Goal: Use online tool/utility: Utilize a website feature to perform a specific function

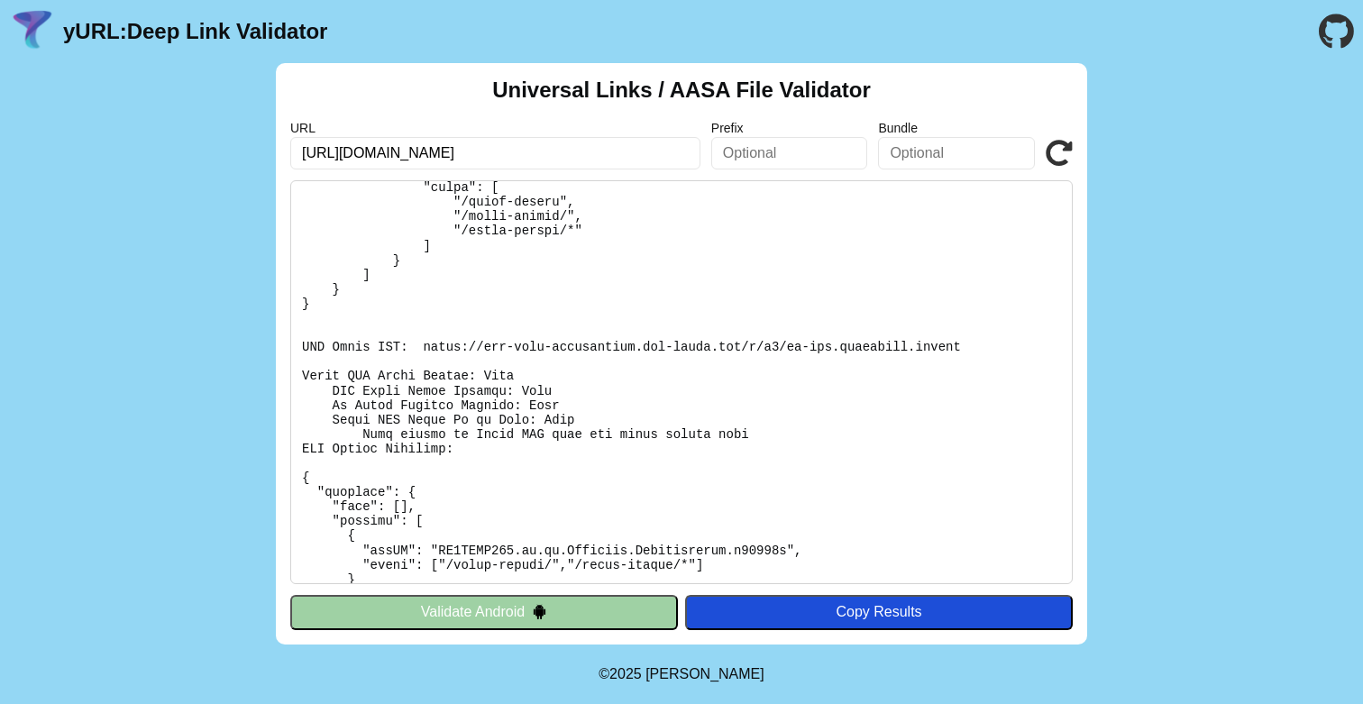
scroll to position [205, 0]
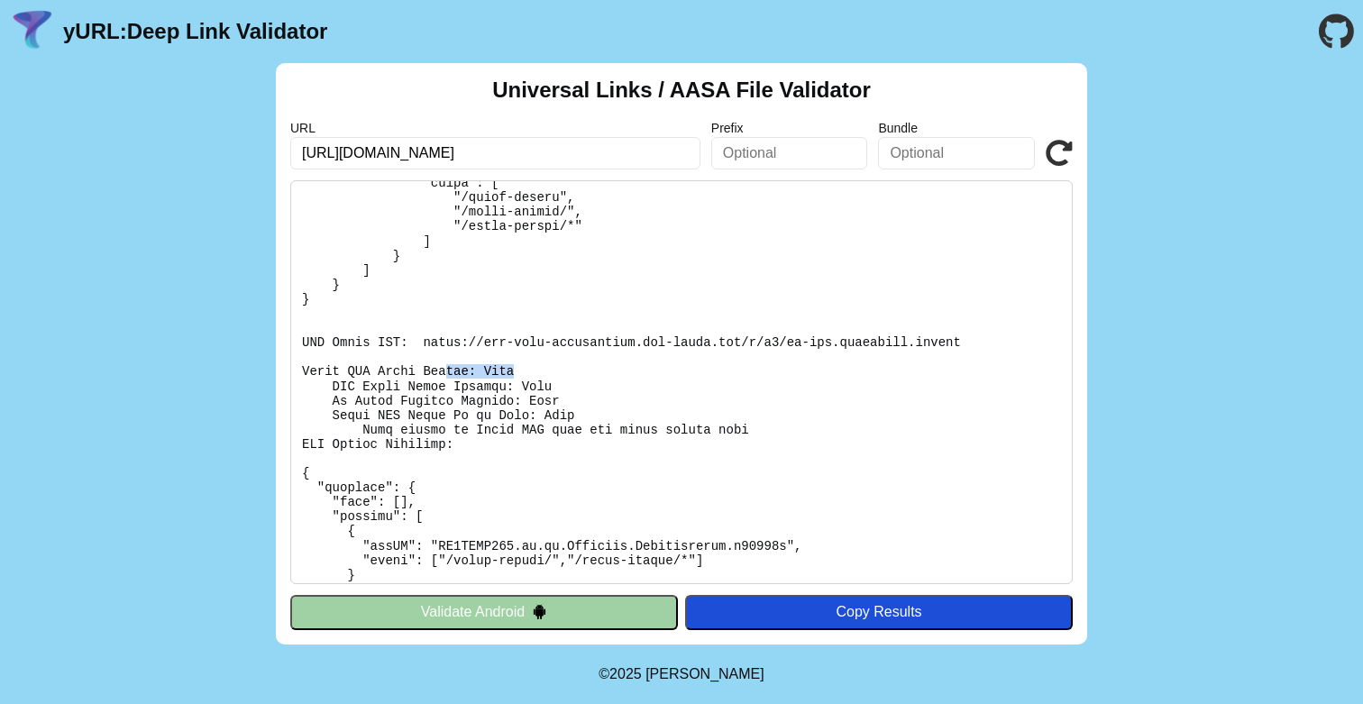
drag, startPoint x: 445, startPoint y: 366, endPoint x: 654, endPoint y: 370, distance: 209.1
click at [654, 370] on pre at bounding box center [681, 382] width 782 height 404
click at [656, 371] on pre at bounding box center [681, 382] width 782 height 404
click at [959, 342] on pre at bounding box center [681, 382] width 782 height 404
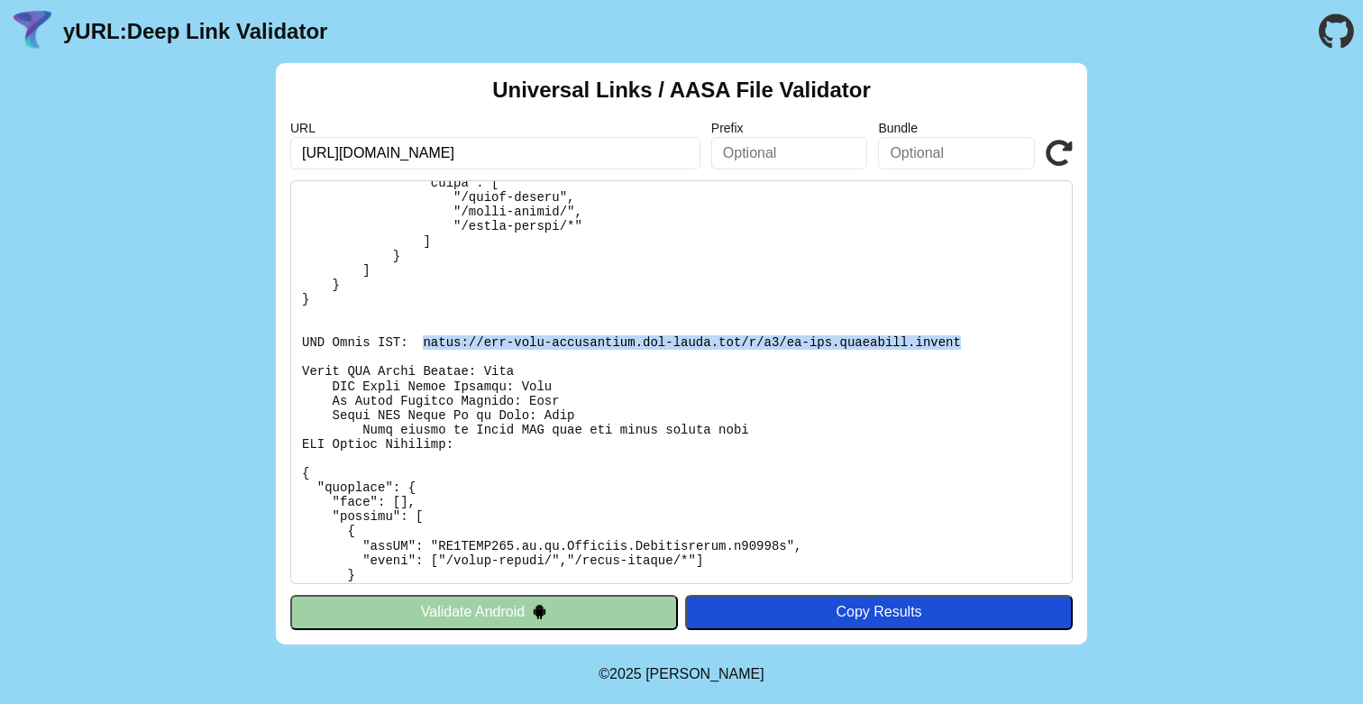
drag, startPoint x: 962, startPoint y: 342, endPoint x: 422, endPoint y: 337, distance: 540.7
click at [422, 337] on pre at bounding box center [681, 382] width 782 height 404
copy pre "https://app-site-association.cdn-apple.com/a/v1/jp-dev.cityremit.global"
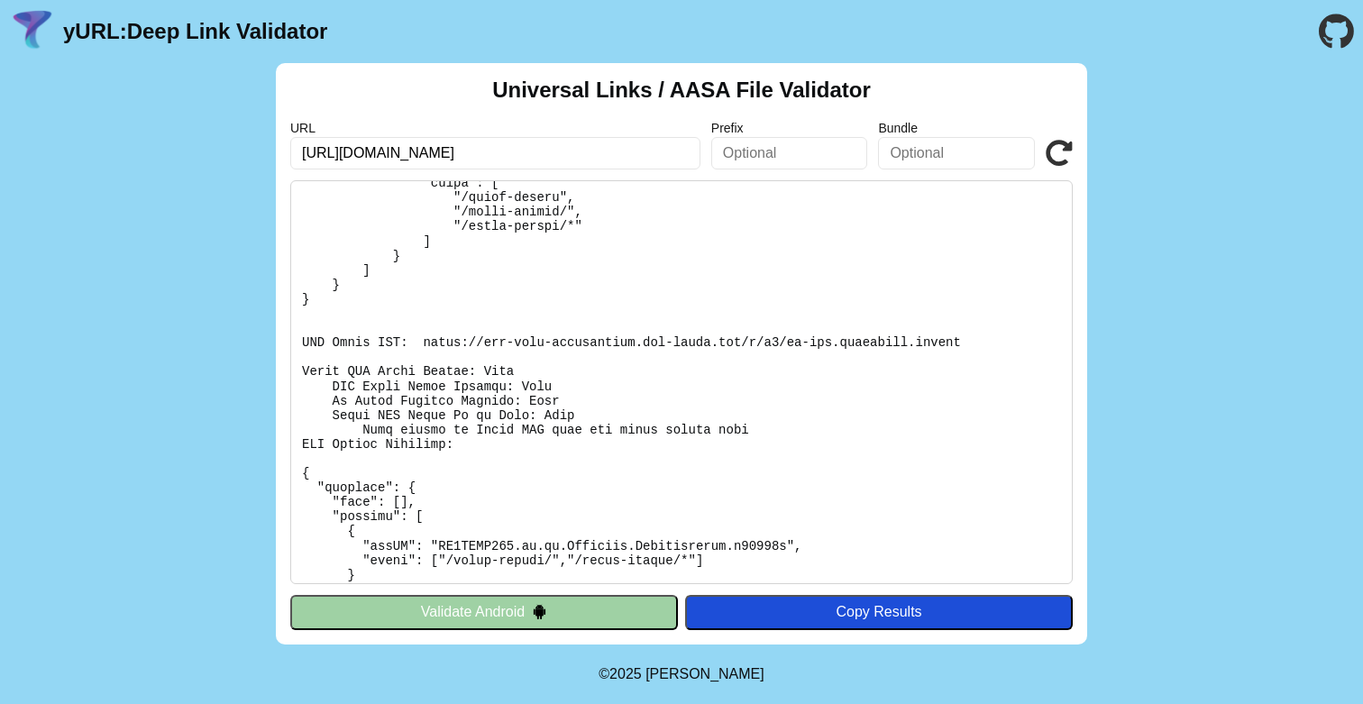
click at [635, 323] on pre at bounding box center [681, 382] width 782 height 404
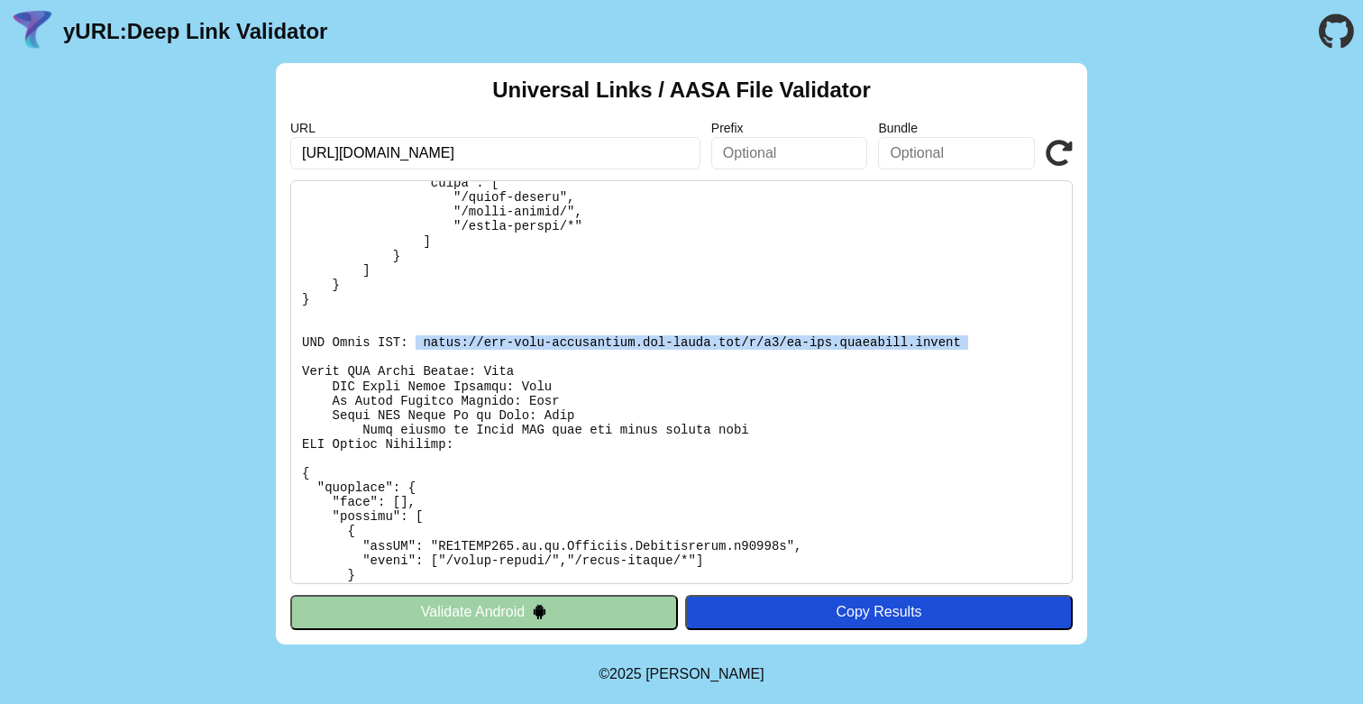
drag, startPoint x: 419, startPoint y: 339, endPoint x: 959, endPoint y: 354, distance: 540.0
click at [959, 354] on pre at bounding box center [681, 382] width 782 height 404
click at [1060, 149] on icon at bounding box center [1058, 153] width 27 height 27
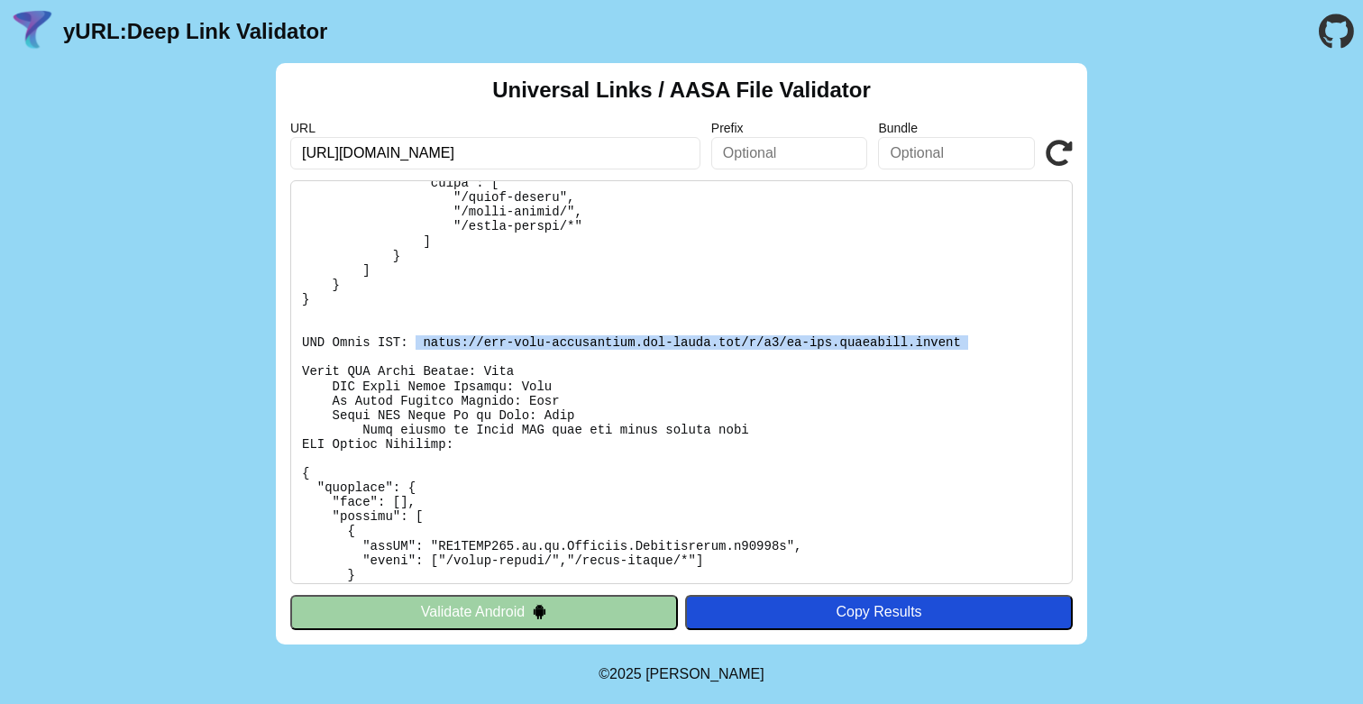
click at [1060, 149] on icon at bounding box center [1058, 153] width 27 height 27
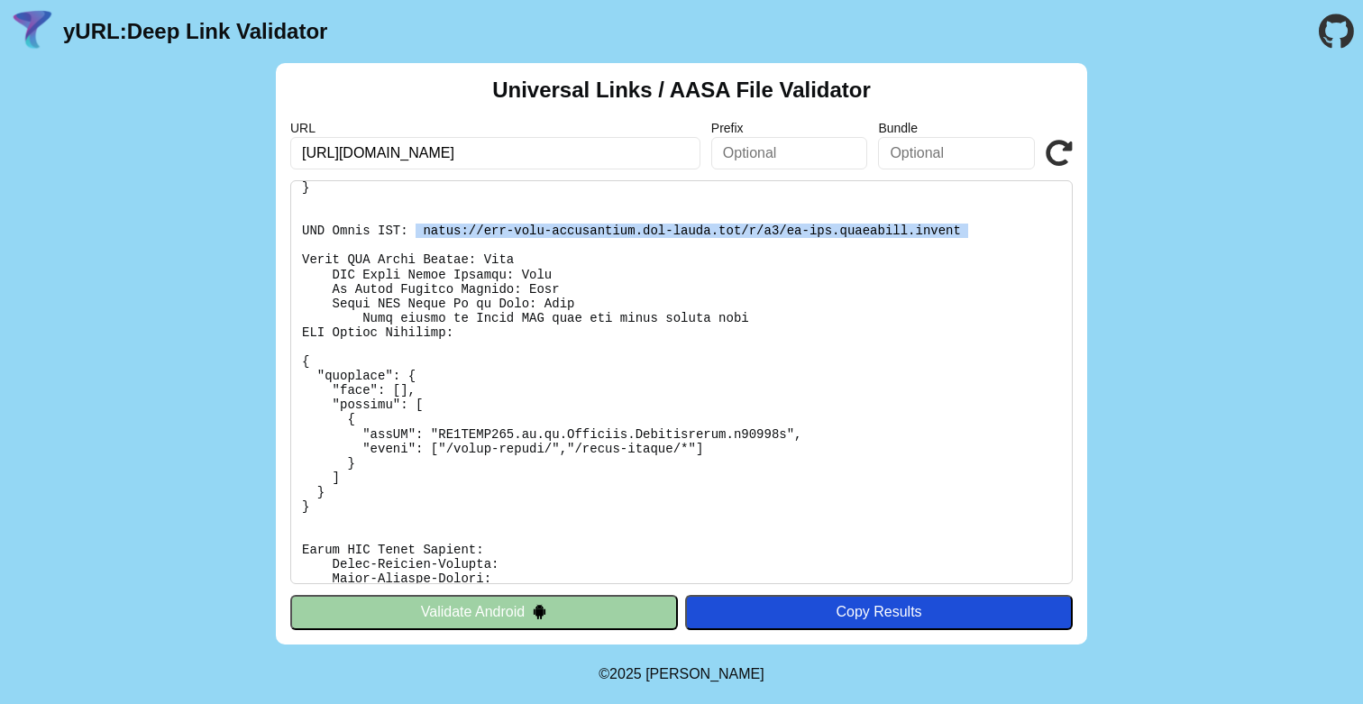
scroll to position [340, 0]
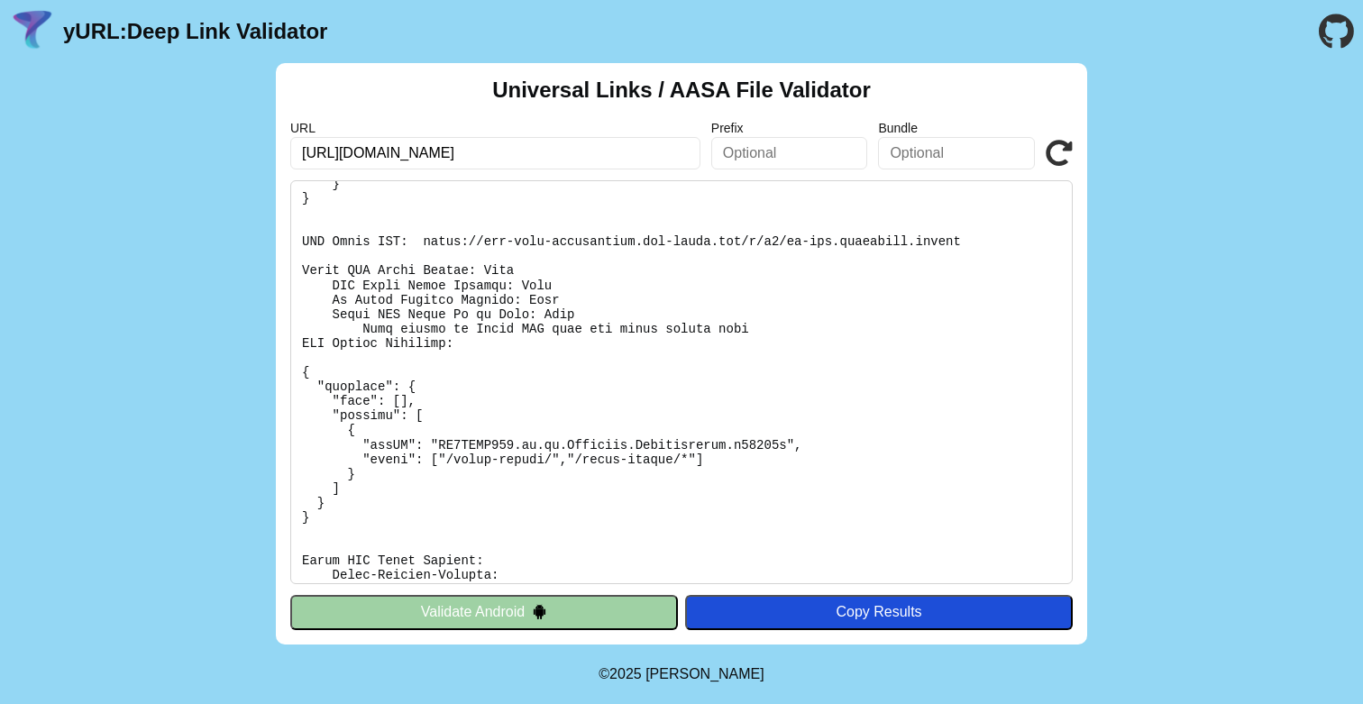
scroll to position [292, 0]
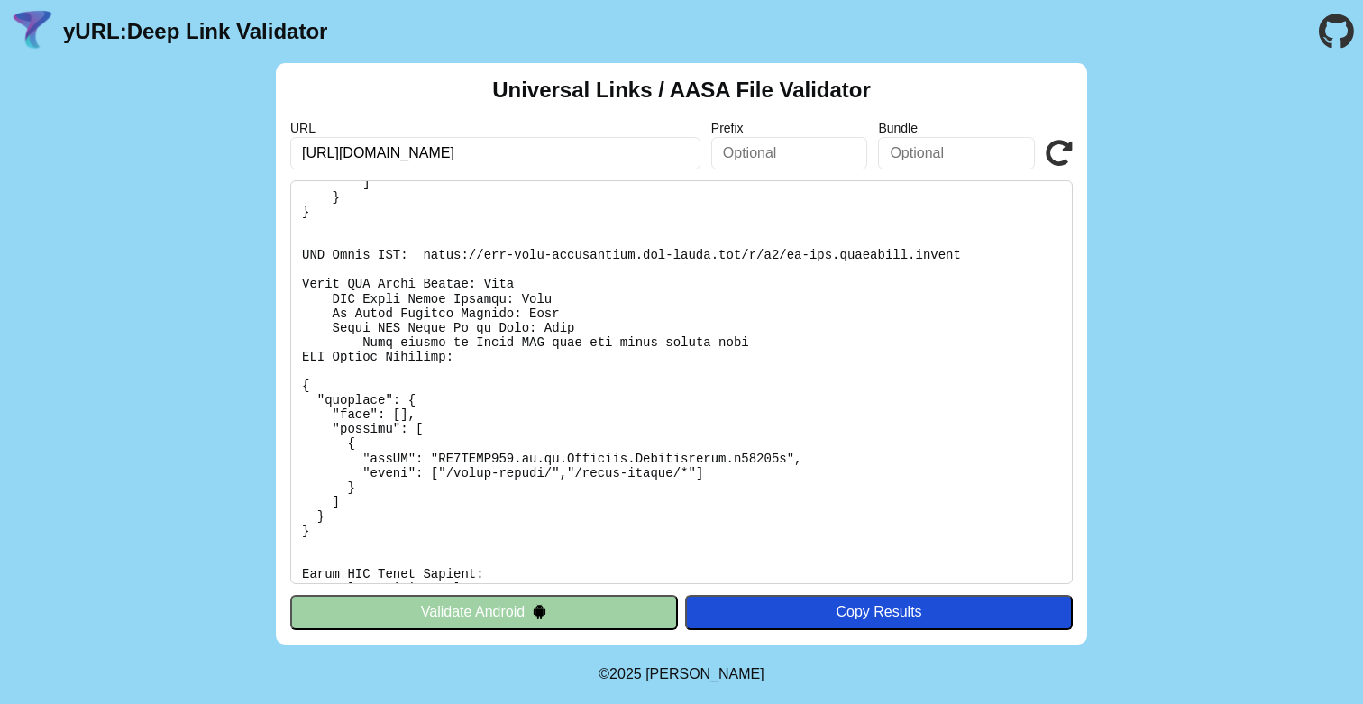
click at [628, 473] on pre at bounding box center [681, 382] width 782 height 404
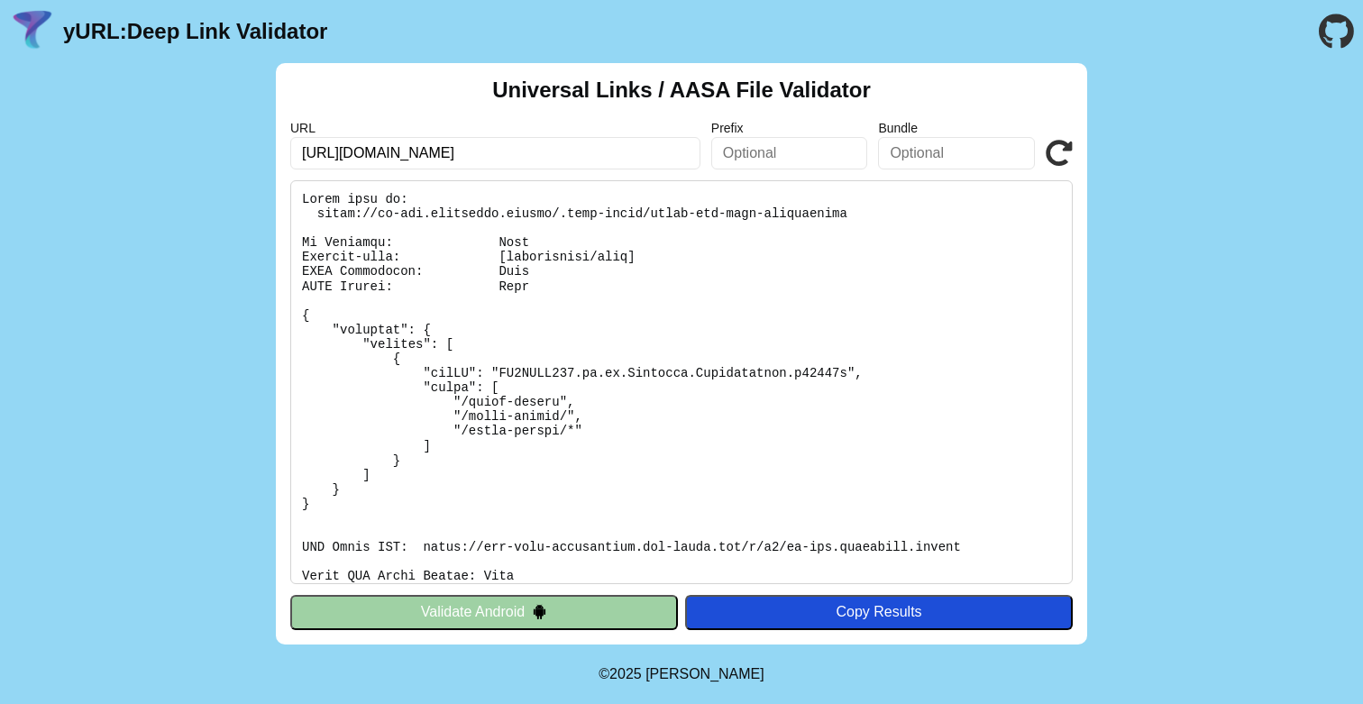
scroll to position [489, 0]
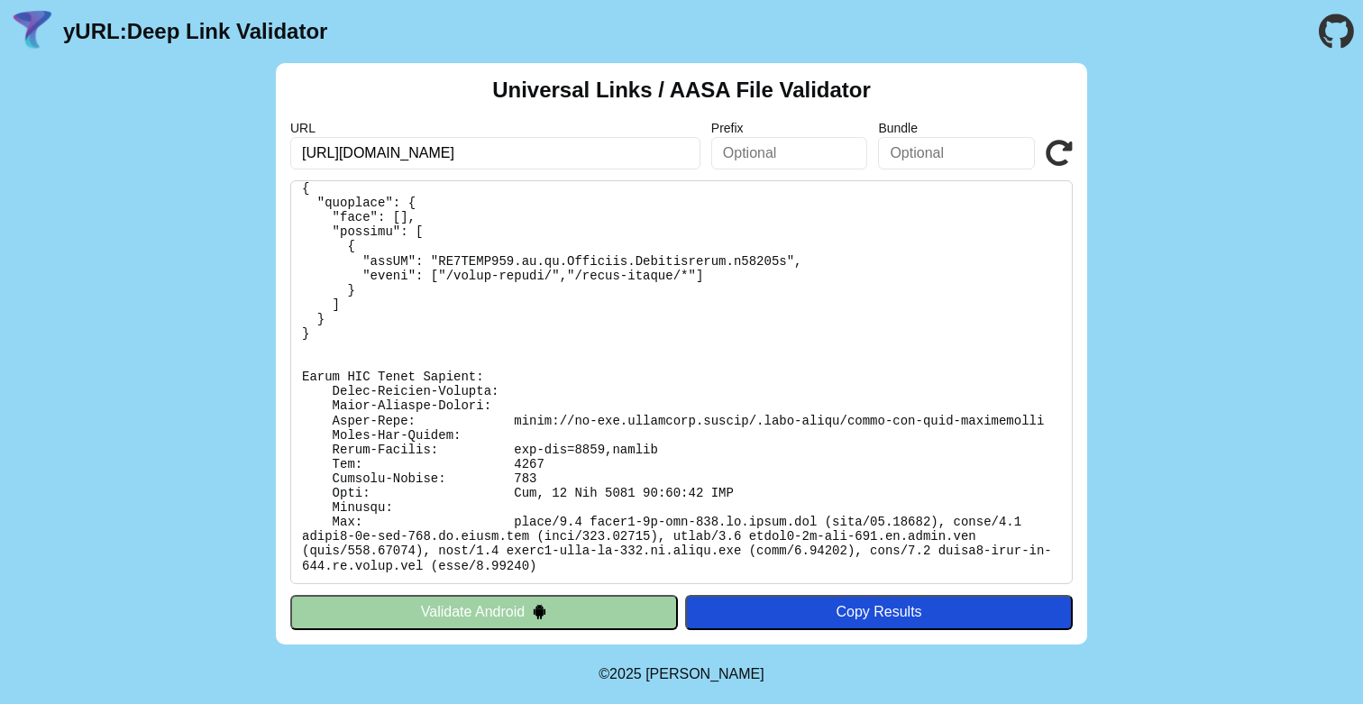
click at [489, 442] on pre at bounding box center [681, 382] width 782 height 404
click at [768, 617] on div "Copy Results" at bounding box center [878, 612] width 369 height 16
click at [697, 370] on pre at bounding box center [681, 382] width 782 height 404
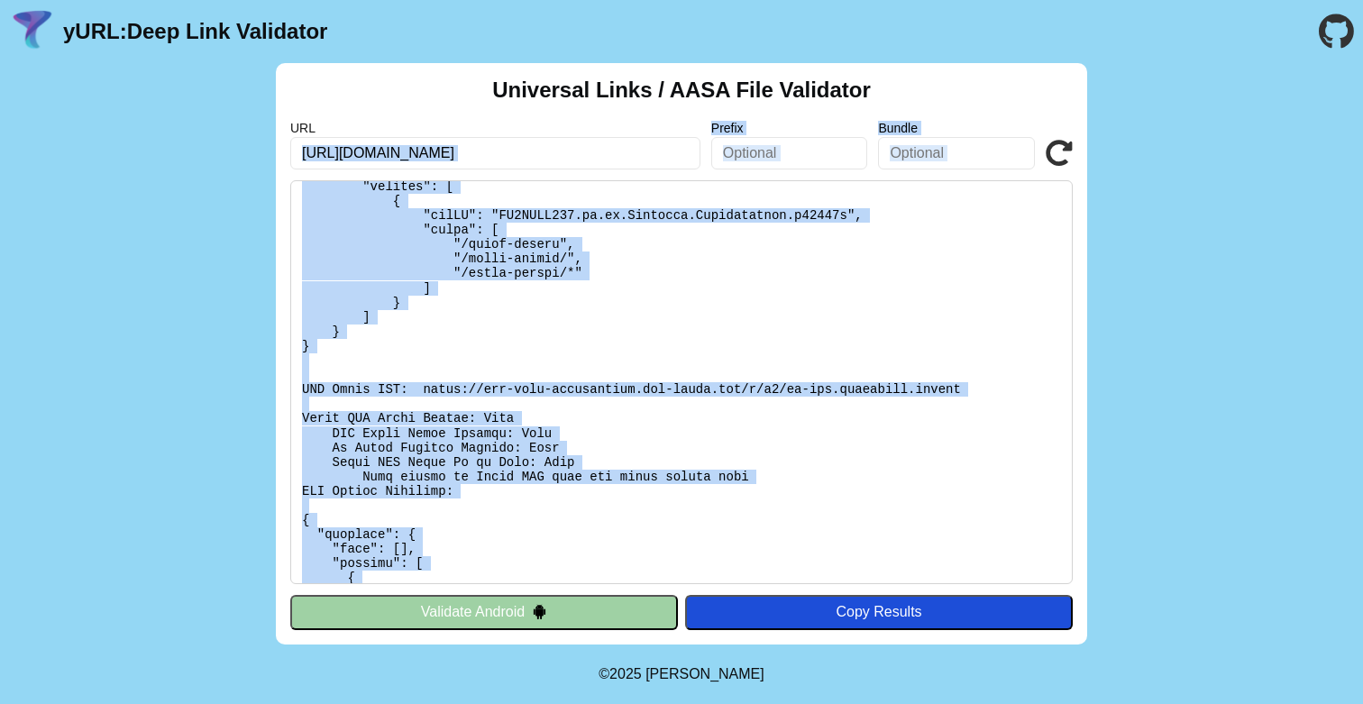
scroll to position [0, 0]
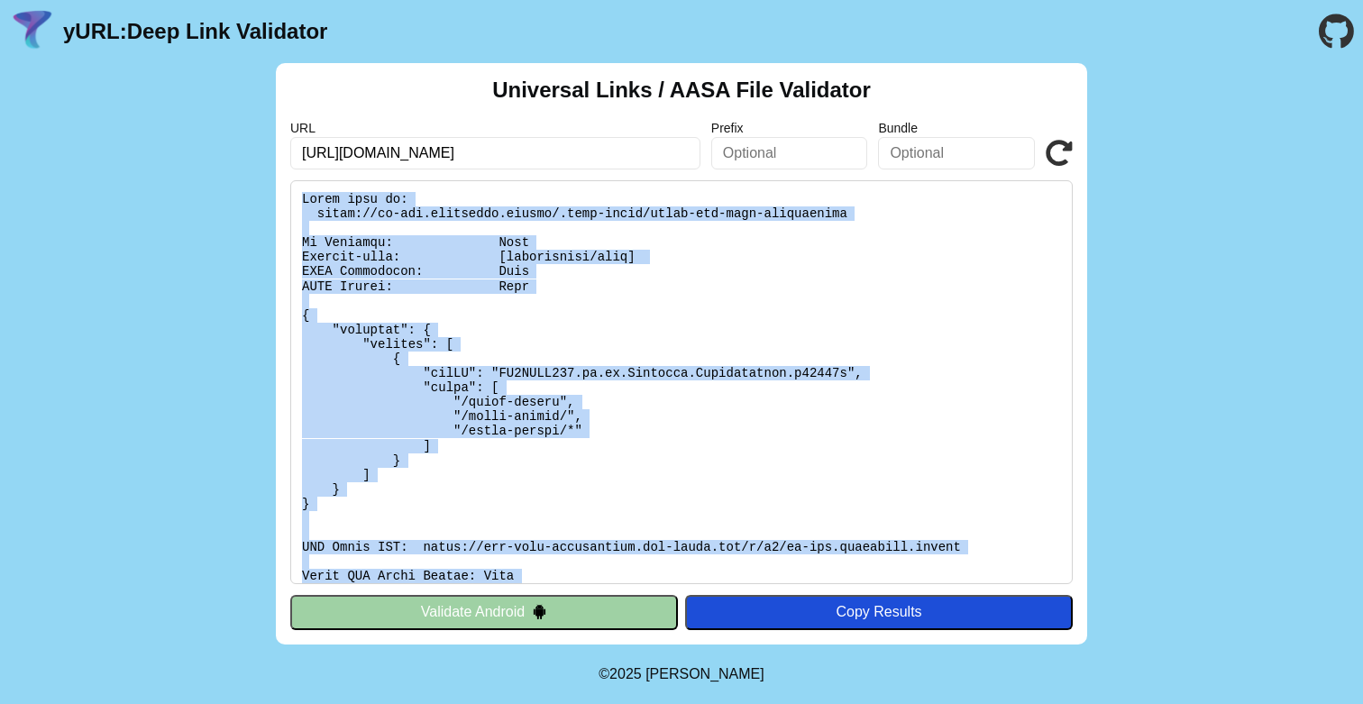
drag, startPoint x: 543, startPoint y: 566, endPoint x: 298, endPoint y: 196, distance: 444.1
click at [298, 196] on pre at bounding box center [681, 382] width 782 height 404
copy pre "Found file at: https://jp-dev.cityremit.global/.well-known/apple-app-site-assoc…"
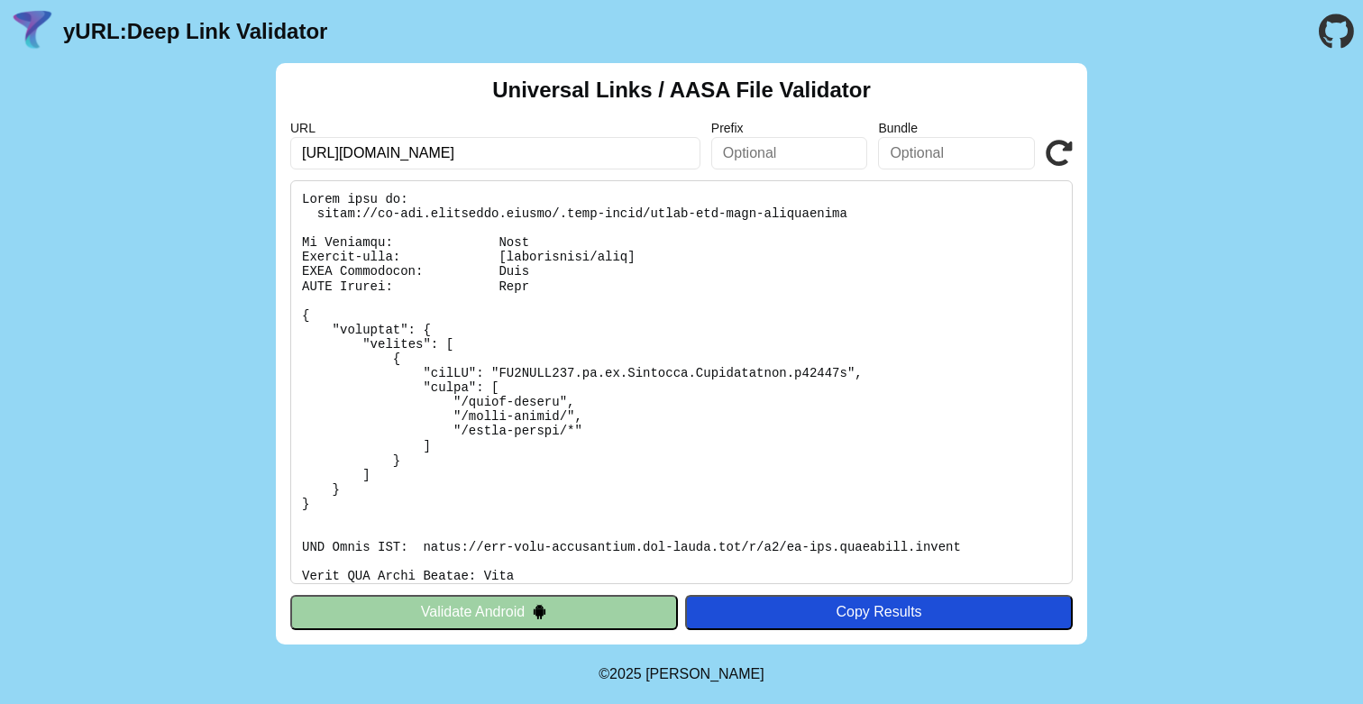
click at [1077, 155] on div "Universal Links / AASA File Validator URL https://jp-dev.cityremit.global Prefi…" at bounding box center [681, 353] width 811 height 581
click at [1063, 153] on icon at bounding box center [1058, 153] width 27 height 27
click at [1295, 426] on div "Universal Links / AASA File Validator URL https://jp-dev.cityremit.global Prefi…" at bounding box center [681, 353] width 1363 height 581
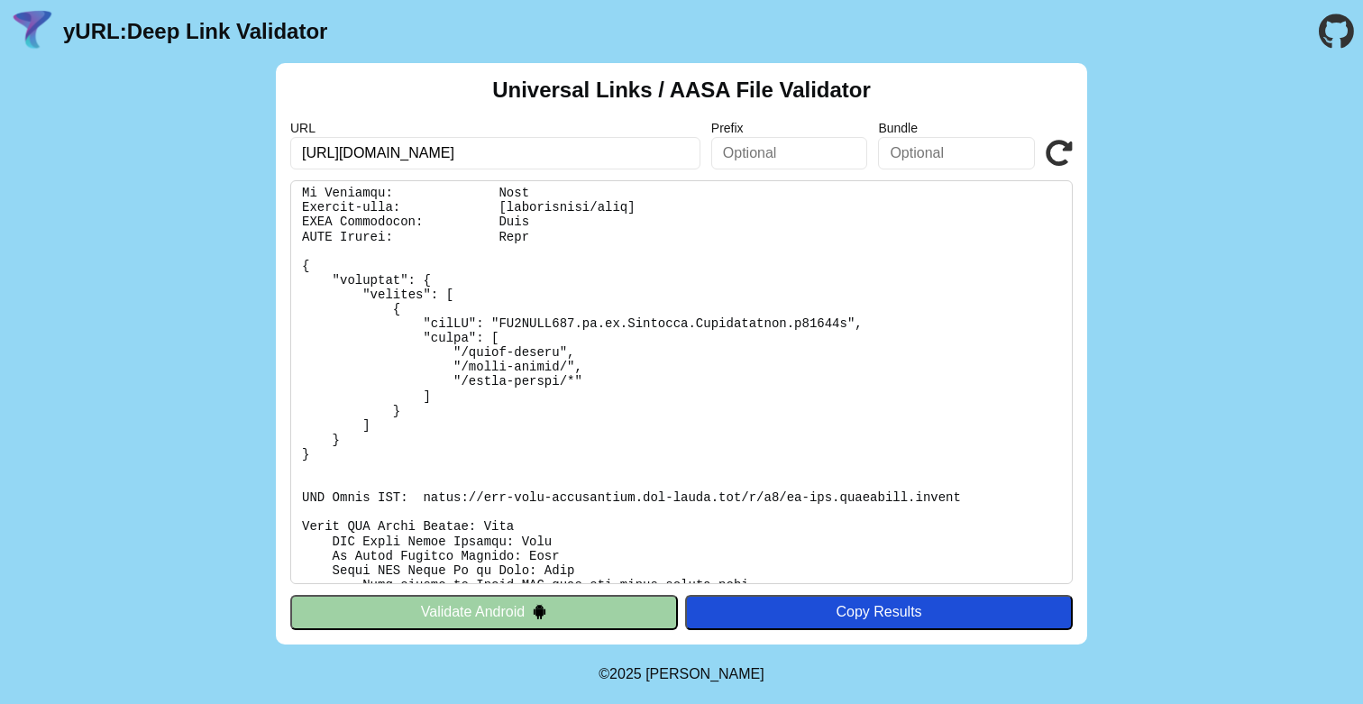
click at [1063, 150] on icon at bounding box center [1058, 153] width 27 height 27
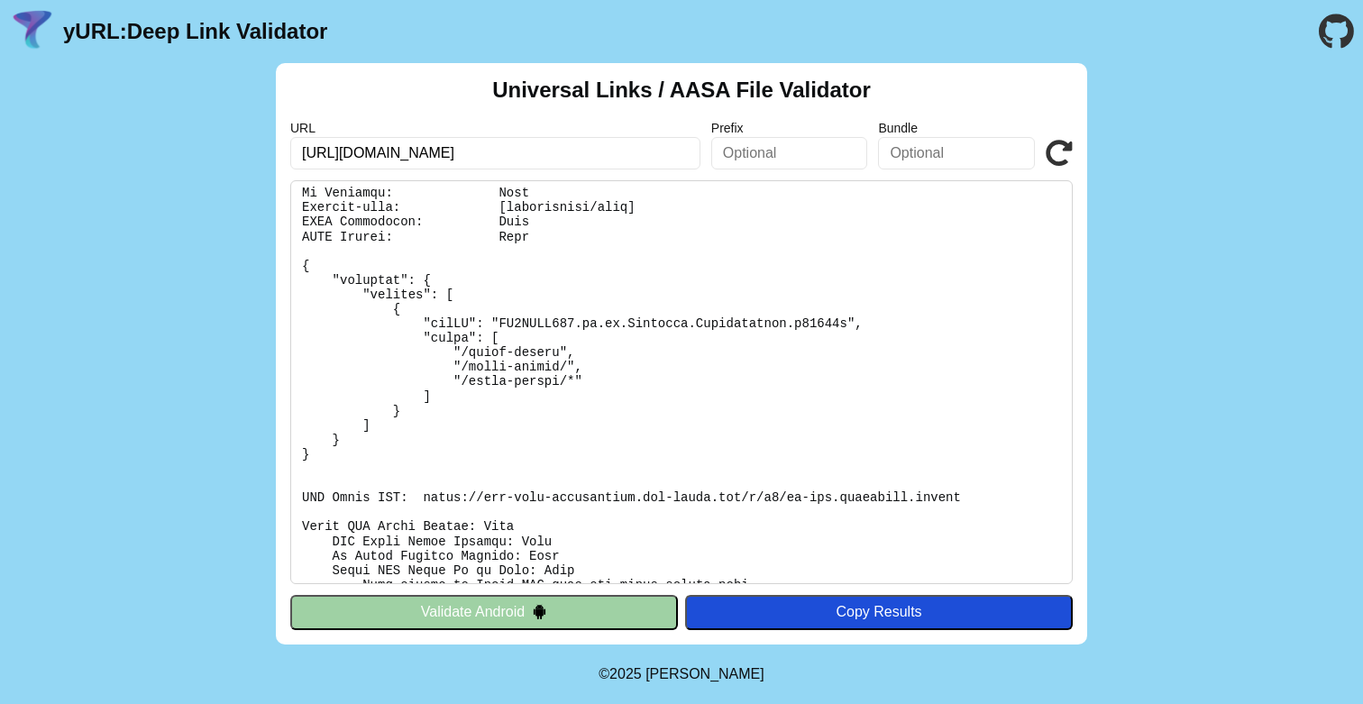
click at [1063, 150] on icon at bounding box center [1058, 153] width 27 height 27
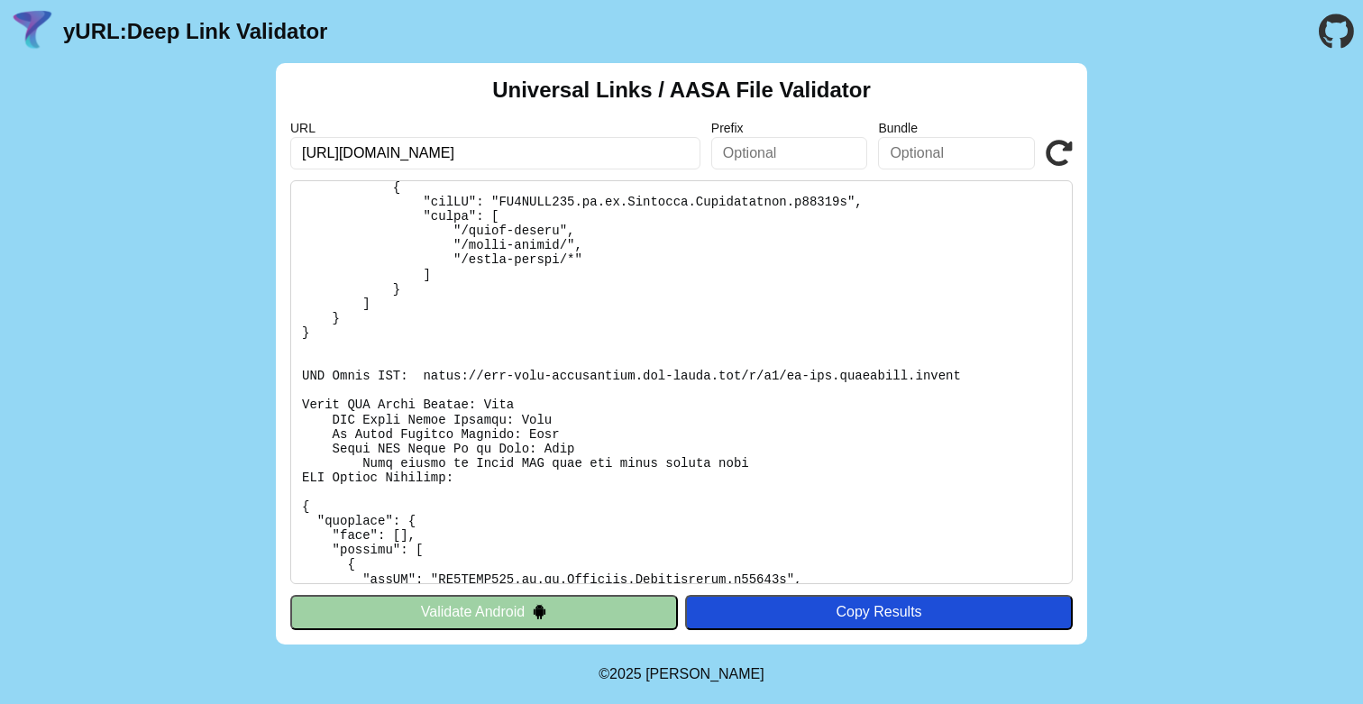
scroll to position [173, 0]
click at [1055, 159] on icon at bounding box center [1058, 153] width 27 height 27
click at [737, 340] on pre at bounding box center [681, 382] width 782 height 404
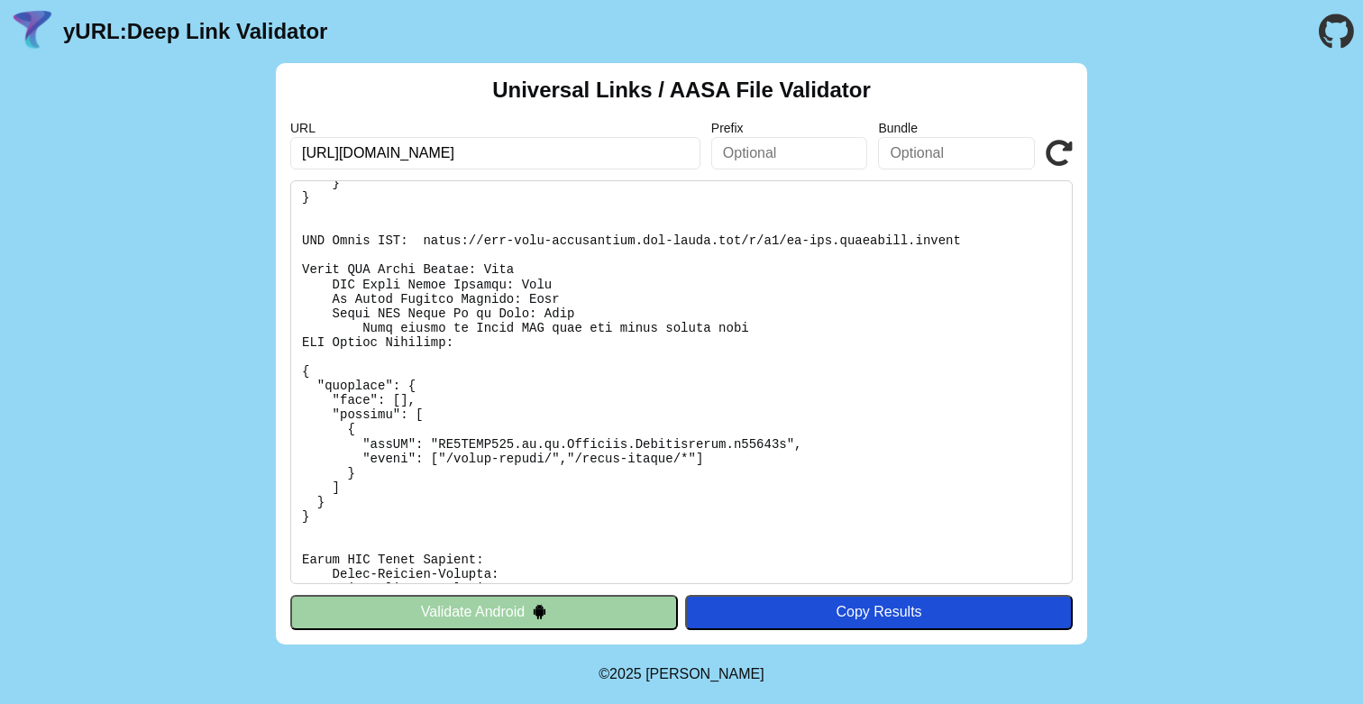
scroll to position [329, 0]
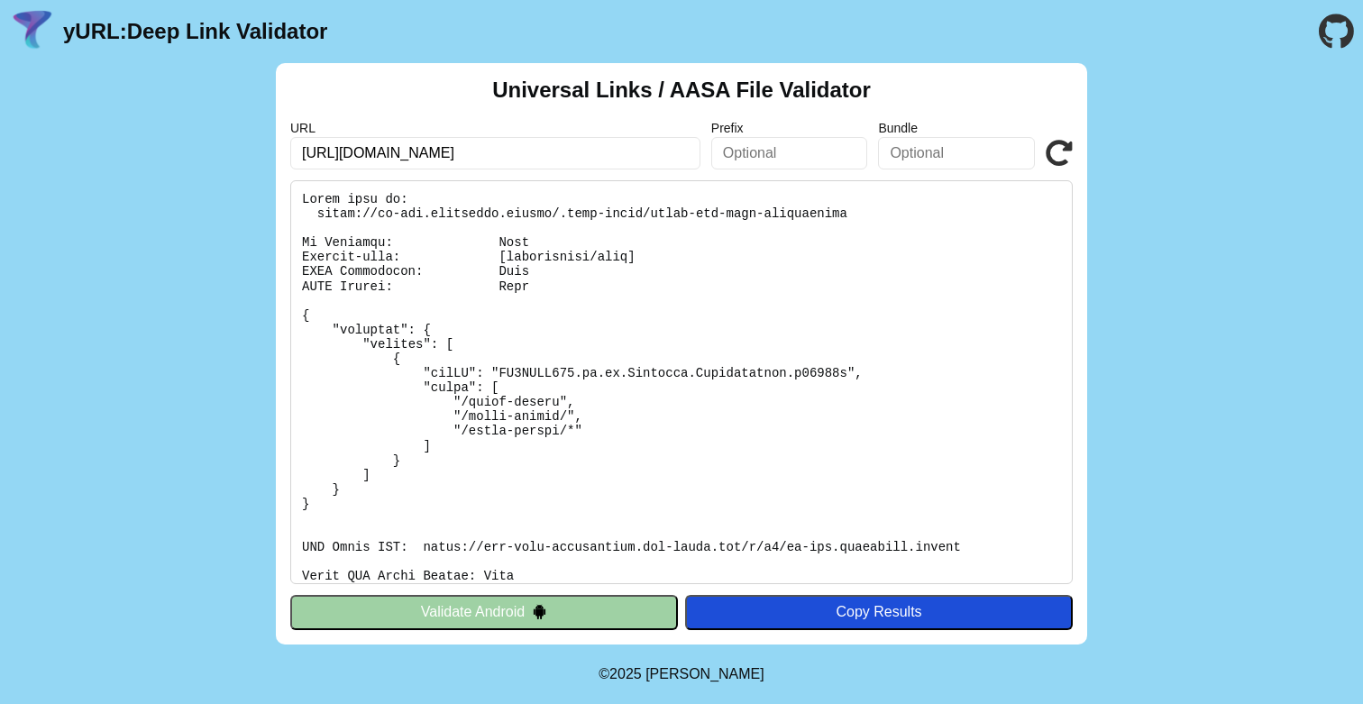
scroll to position [271, 0]
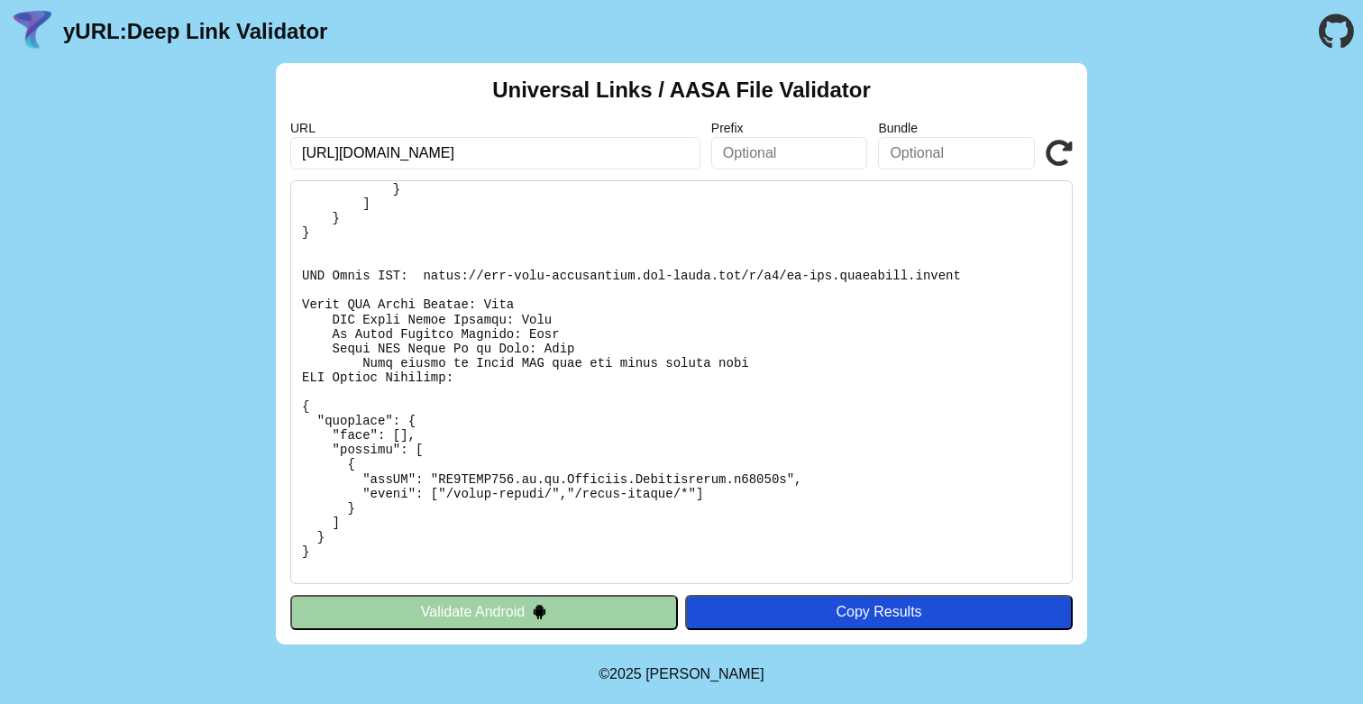
click at [1051, 162] on icon at bounding box center [1058, 153] width 27 height 27
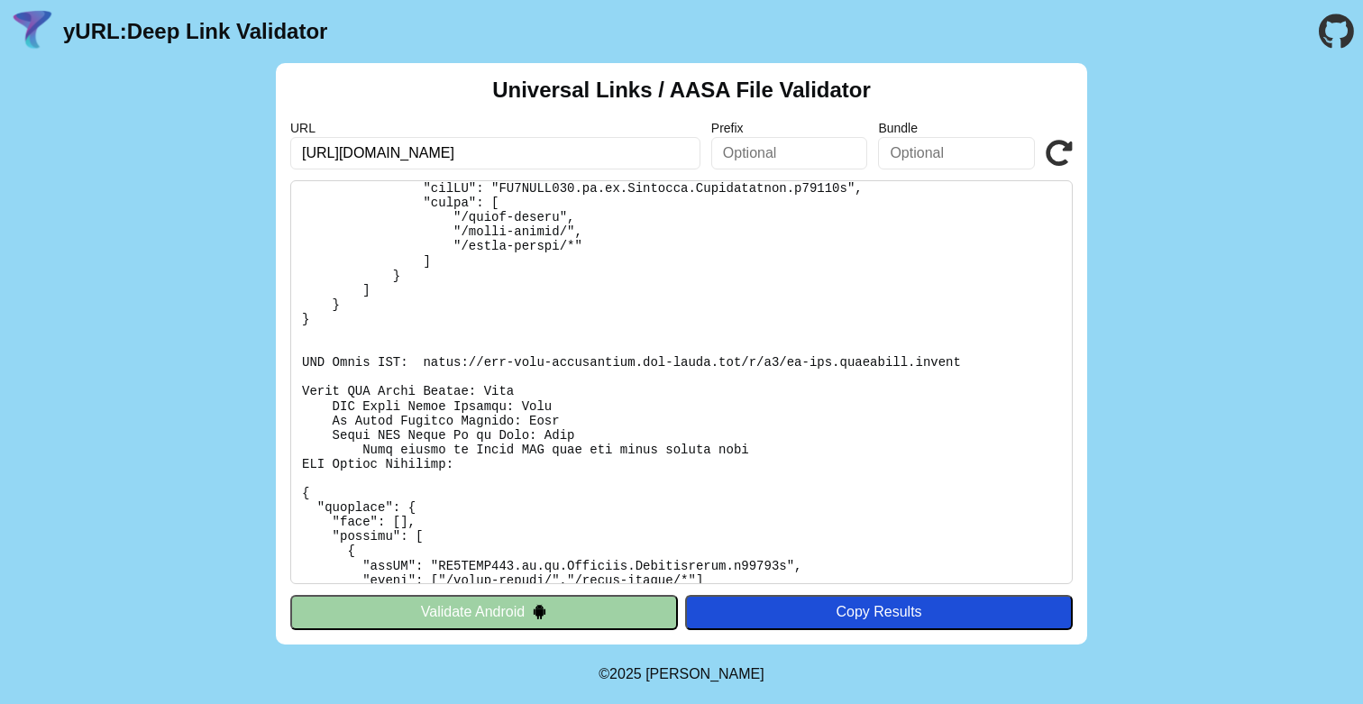
scroll to position [196, 0]
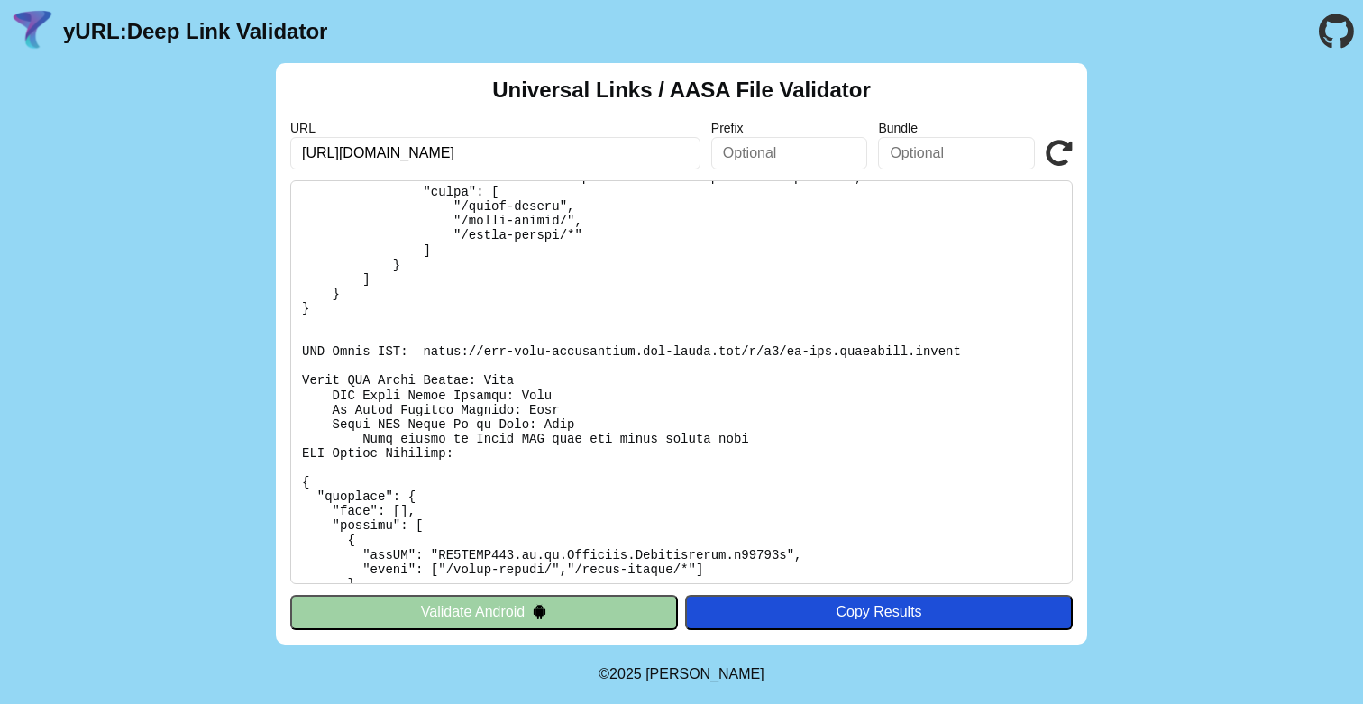
click at [852, 390] on pre at bounding box center [681, 382] width 782 height 404
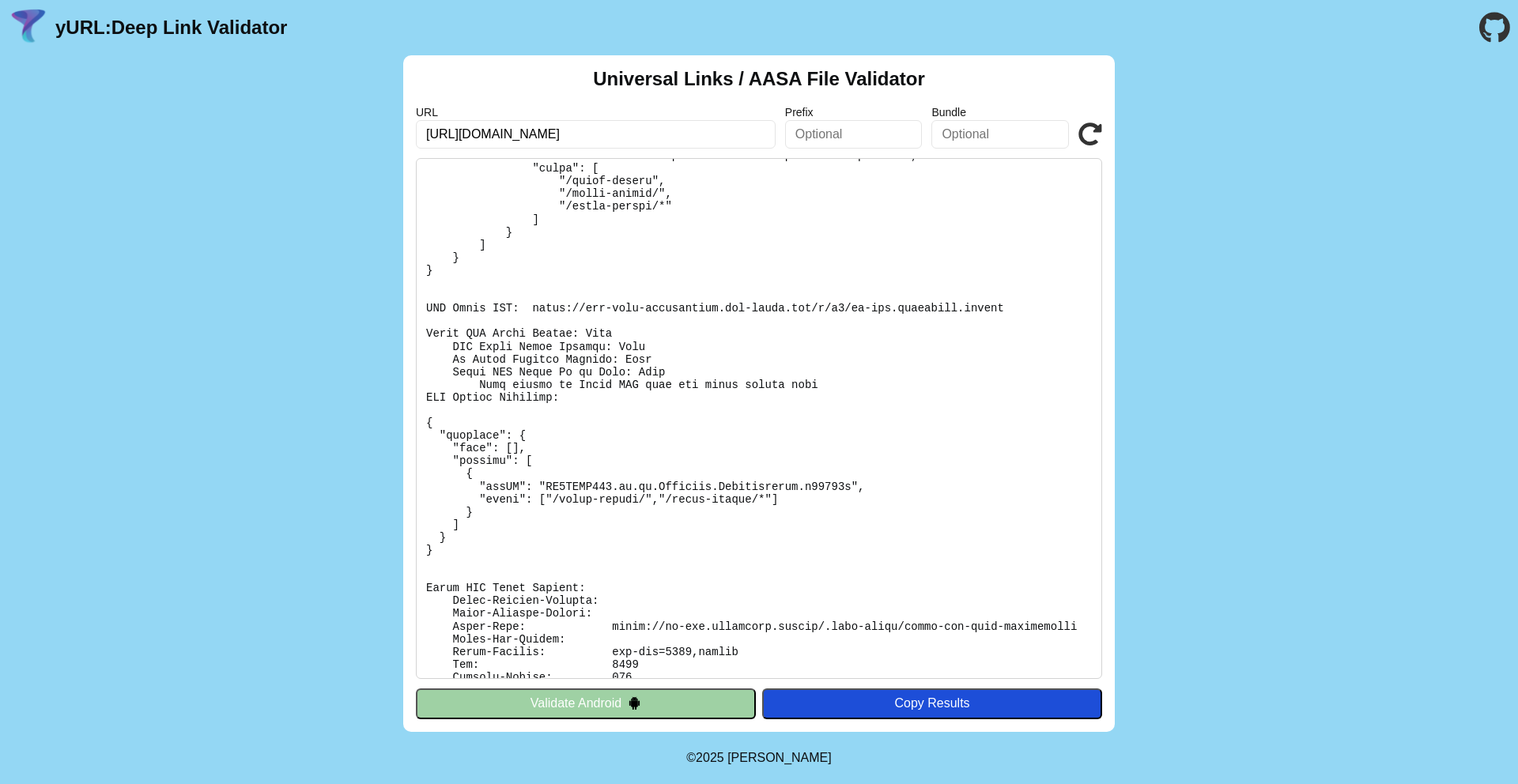
click at [1095, 135] on icon at bounding box center [1090, 134] width 24 height 24
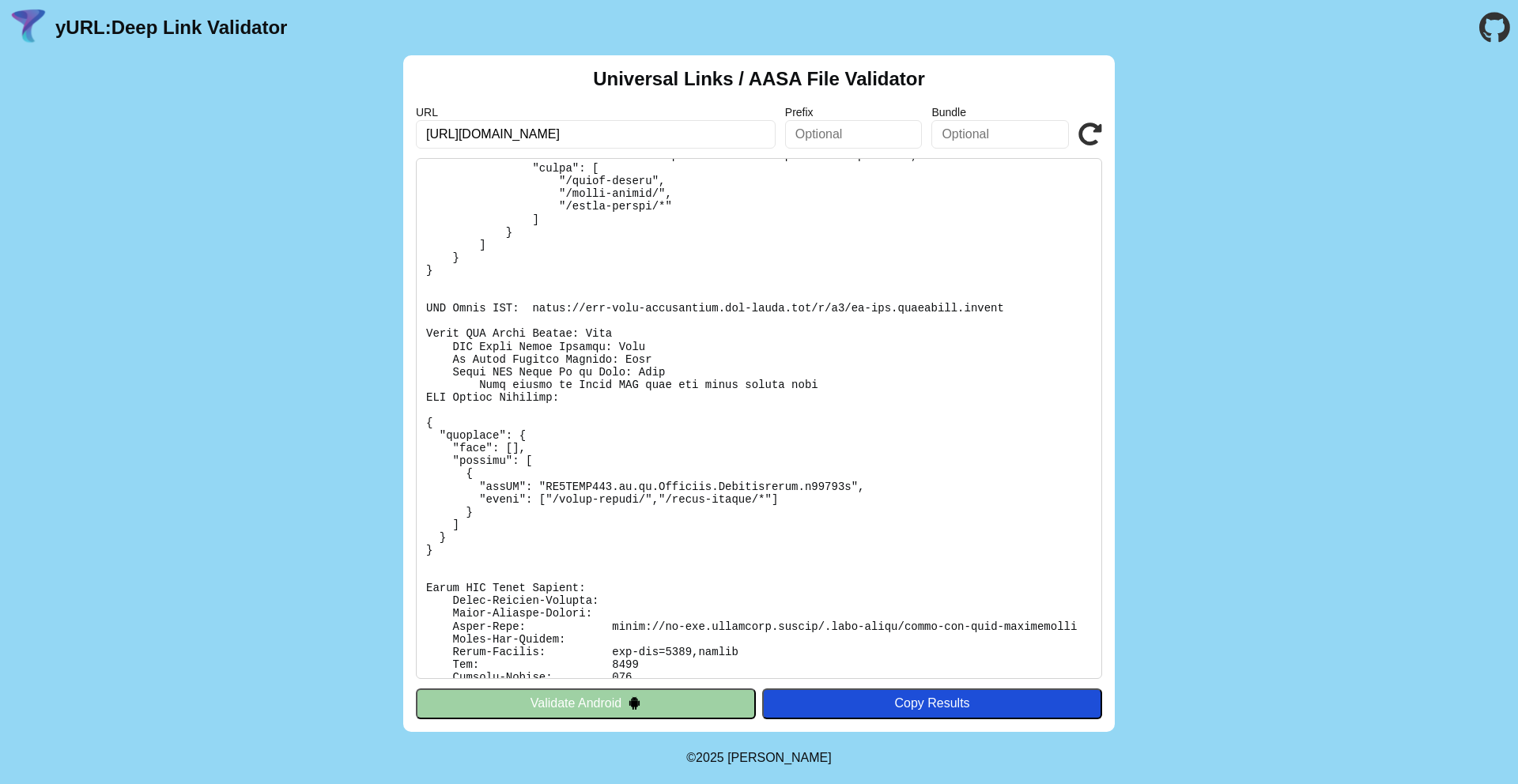
click at [1095, 135] on icon at bounding box center [1090, 134] width 24 height 24
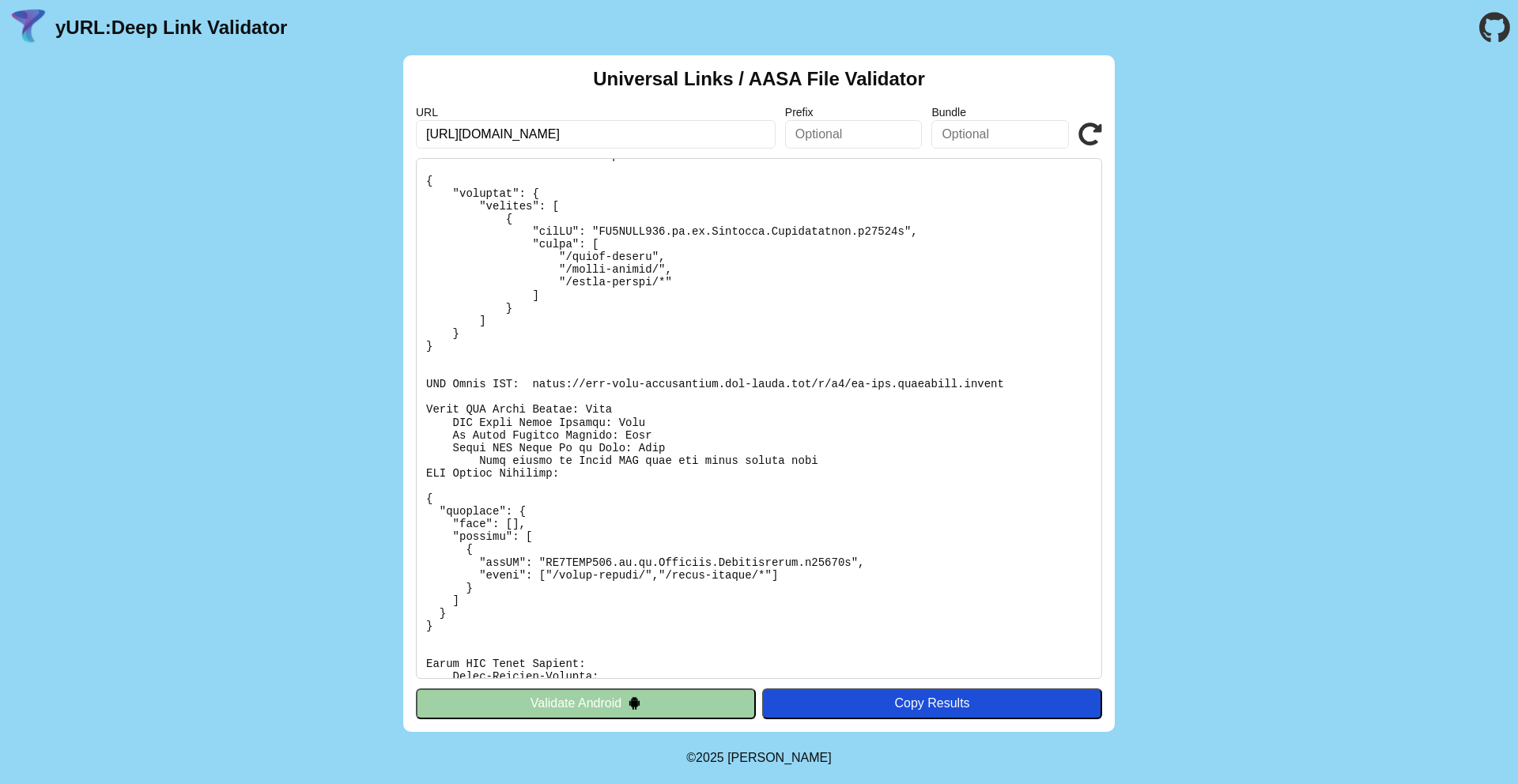
scroll to position [118, 0]
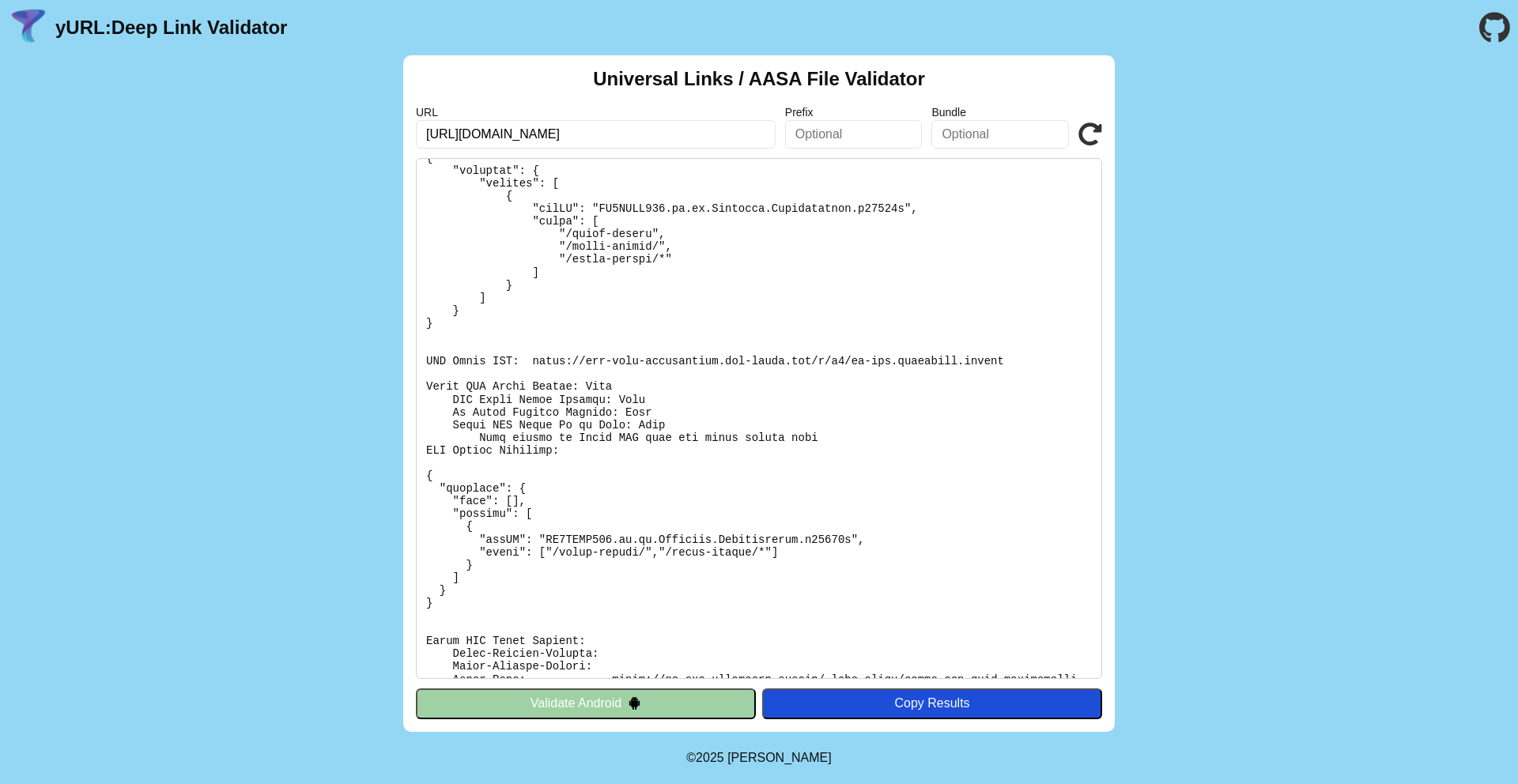
click at [1092, 135] on icon at bounding box center [1090, 134] width 24 height 24
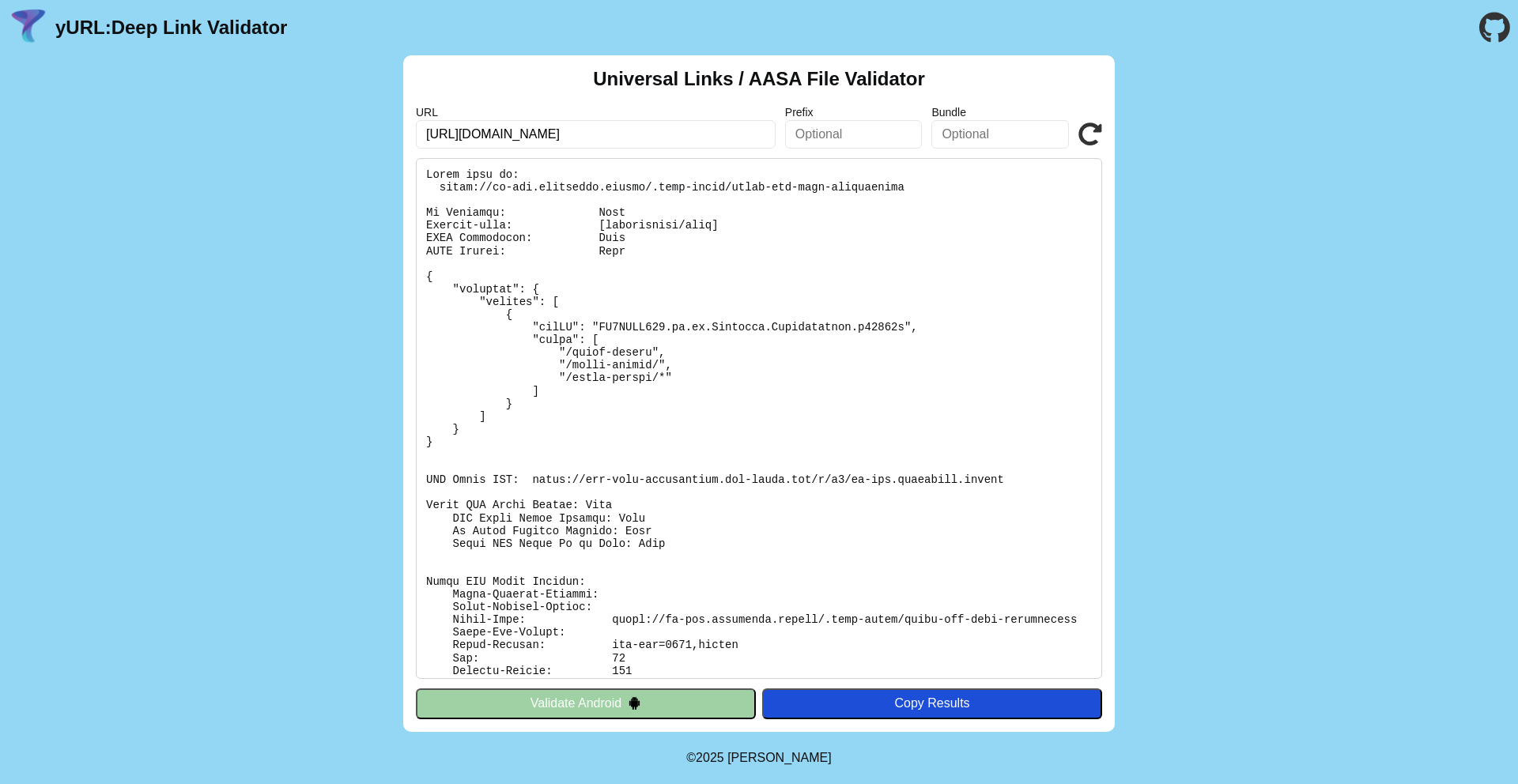
click at [1092, 135] on icon at bounding box center [1090, 134] width 24 height 24
